Goal: Transaction & Acquisition: Purchase product/service

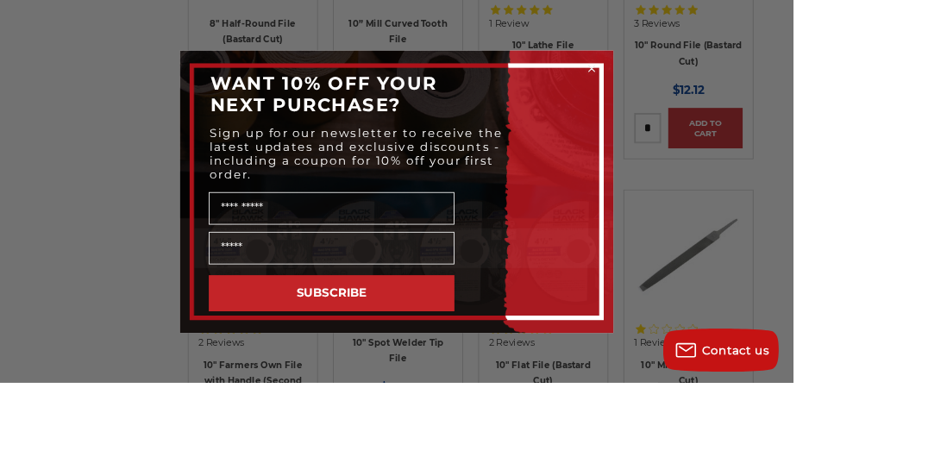
scroll to position [1917, 0]
click at [715, 90] on circle "Close dialog" at bounding box center [707, 81] width 16 height 16
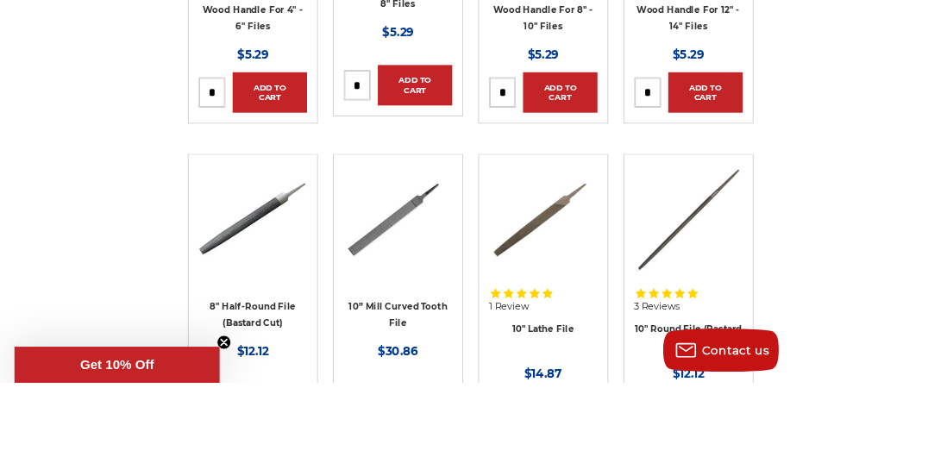
scroll to position [4268, 0]
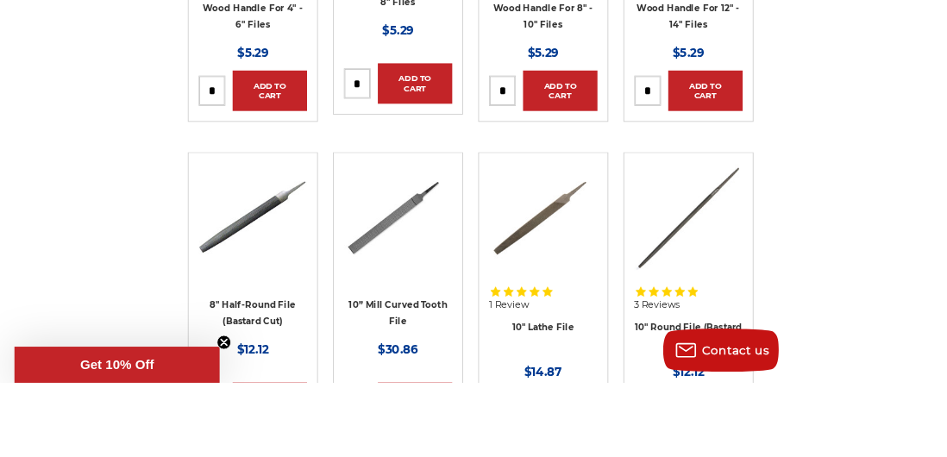
click at [494, 288] on img at bounding box center [475, 259] width 129 height 129
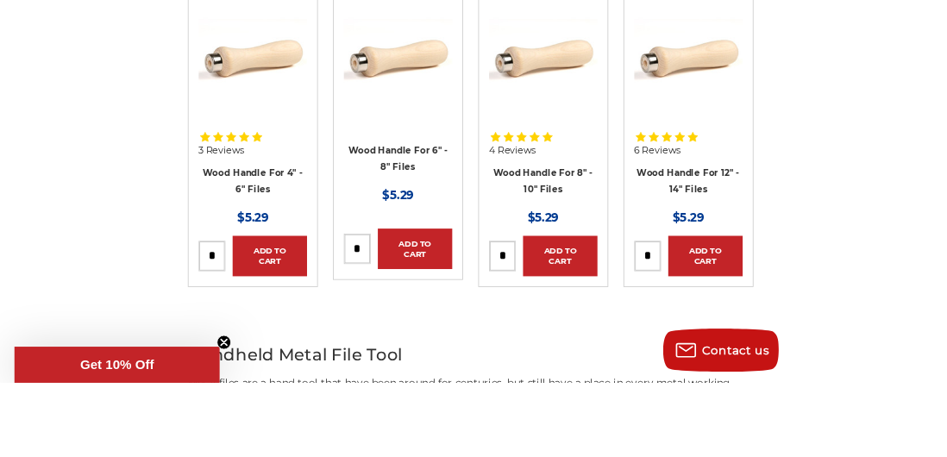
scroll to position [6762, 0]
